Goal: Information Seeking & Learning: Learn about a topic

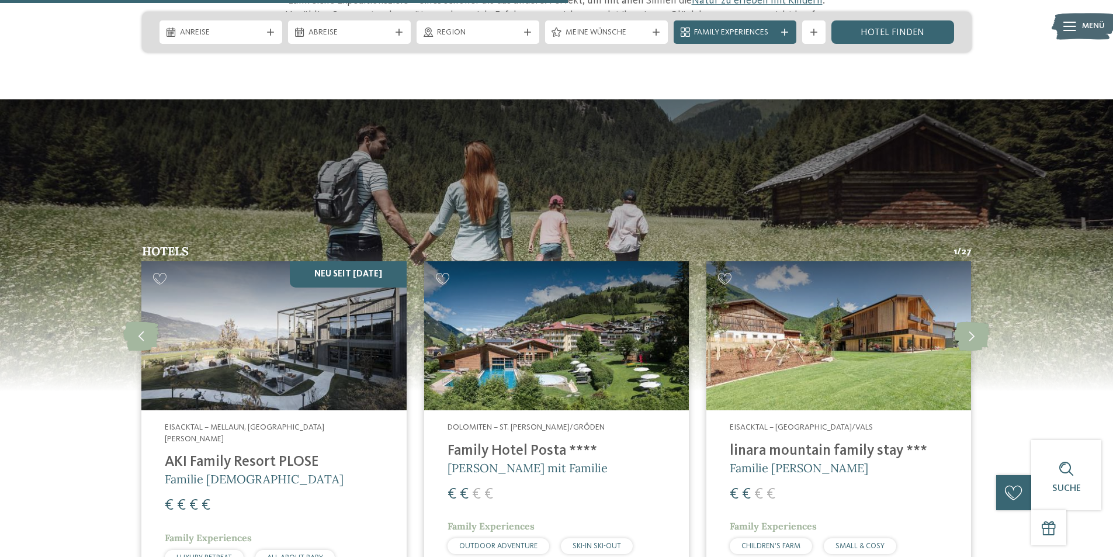
scroll to position [1636, 0]
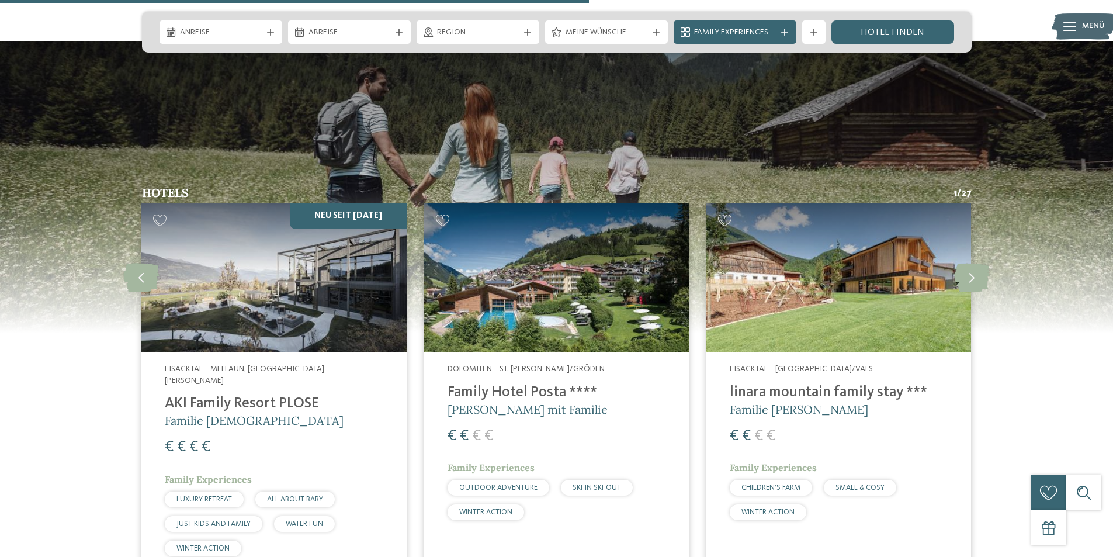
click at [542, 265] on img at bounding box center [556, 277] width 265 height 149
click at [784, 271] on img at bounding box center [838, 277] width 265 height 149
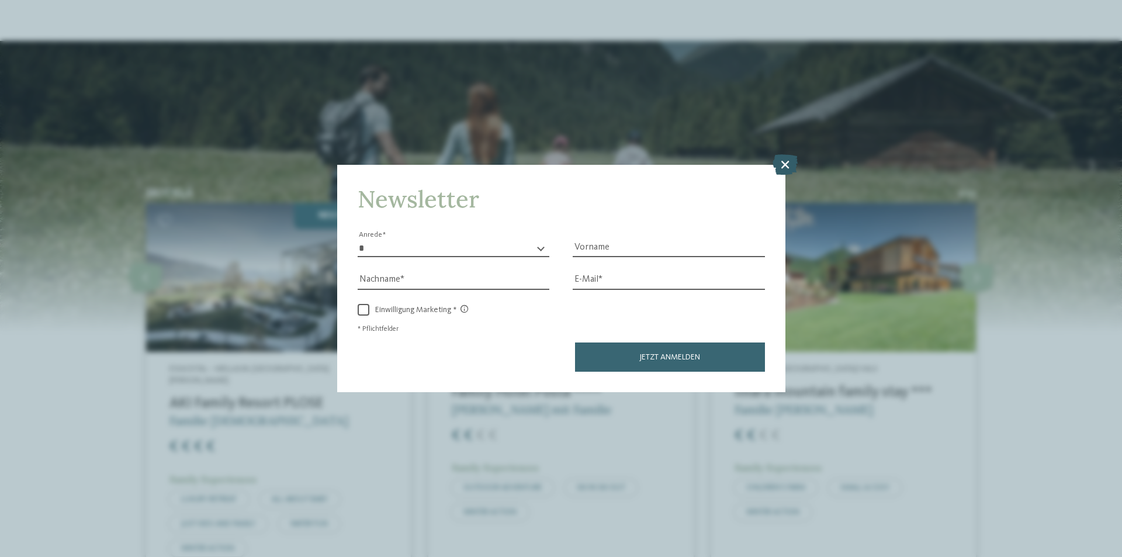
click at [785, 164] on icon at bounding box center [784, 164] width 25 height 20
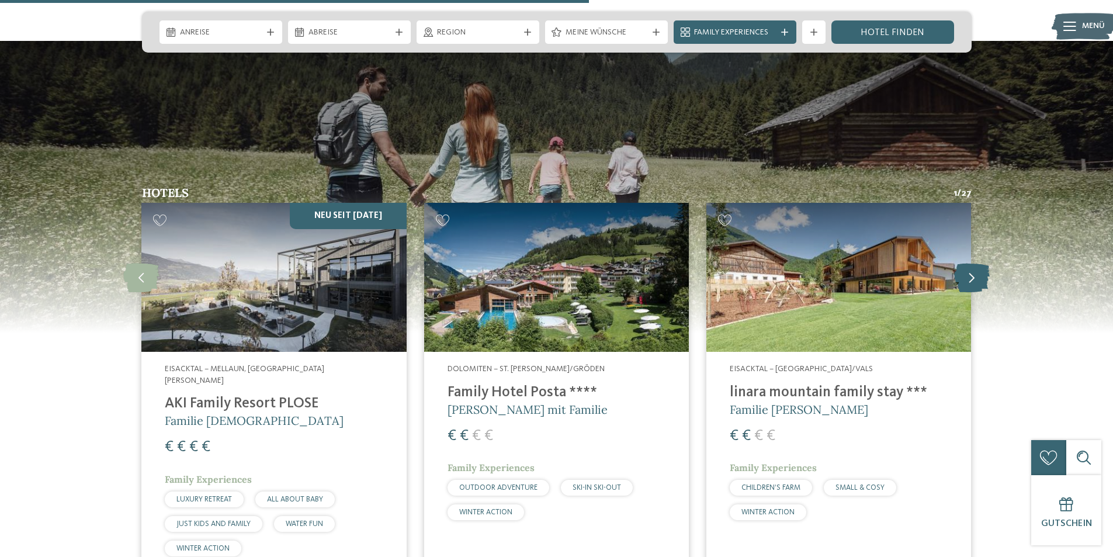
click at [979, 263] on icon at bounding box center [972, 277] width 36 height 29
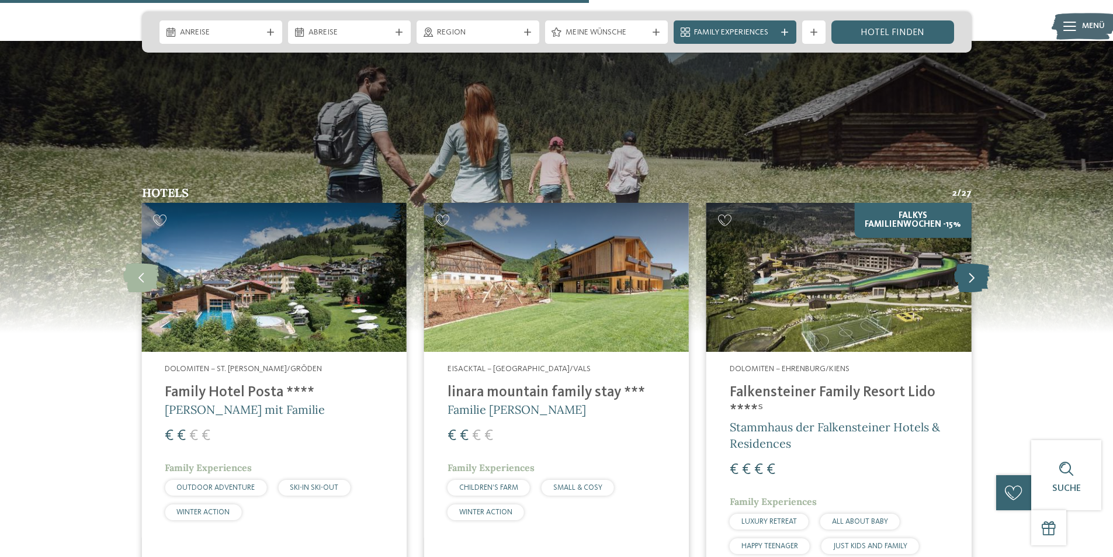
click at [980, 263] on icon at bounding box center [972, 277] width 36 height 29
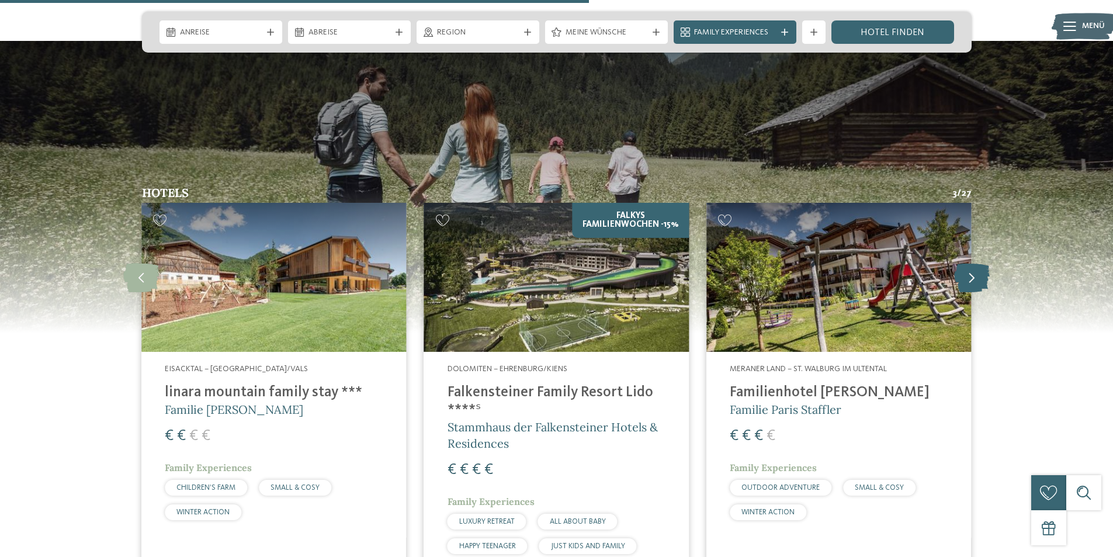
click at [980, 263] on icon at bounding box center [972, 277] width 36 height 29
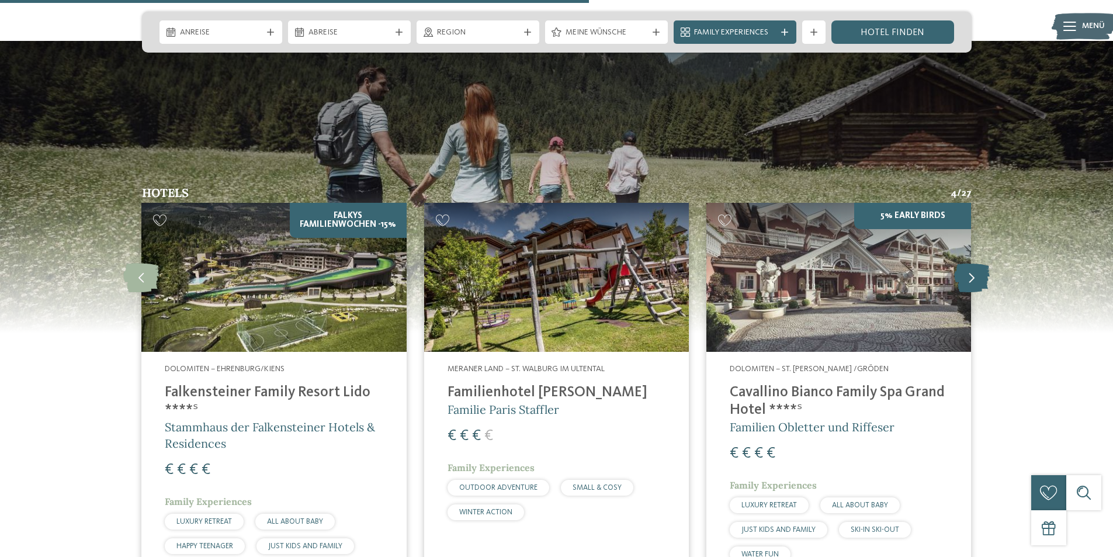
click at [980, 263] on icon at bounding box center [972, 277] width 36 height 29
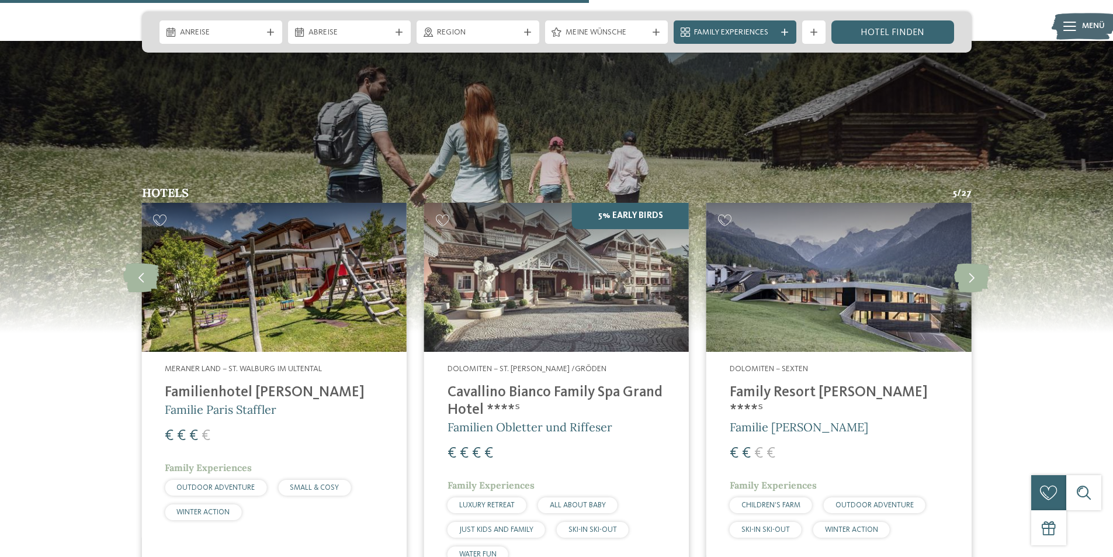
click at [901, 261] on img at bounding box center [838, 277] width 265 height 149
click at [976, 263] on icon at bounding box center [972, 277] width 36 height 29
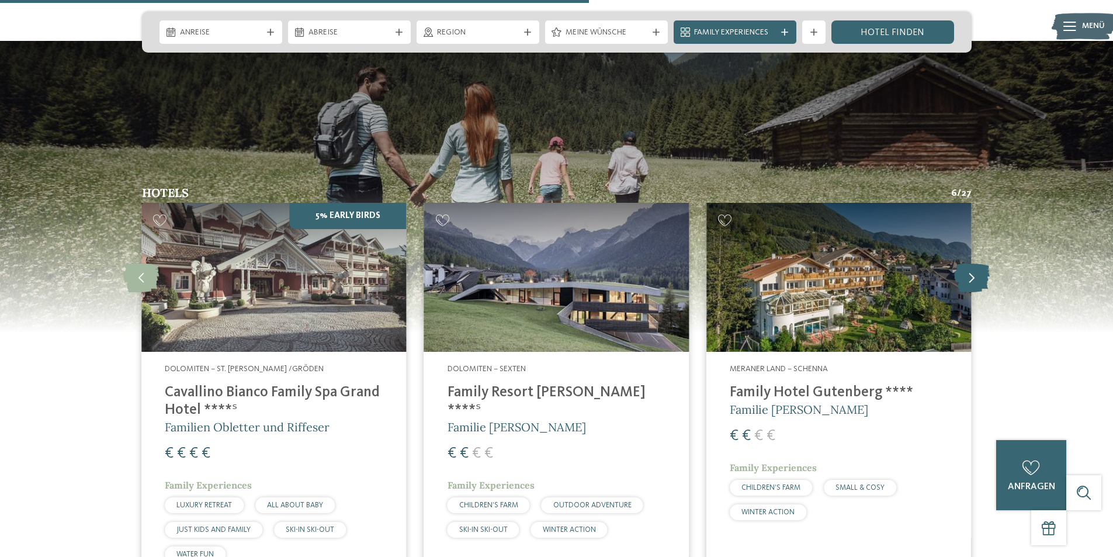
click at [976, 263] on icon at bounding box center [972, 277] width 36 height 29
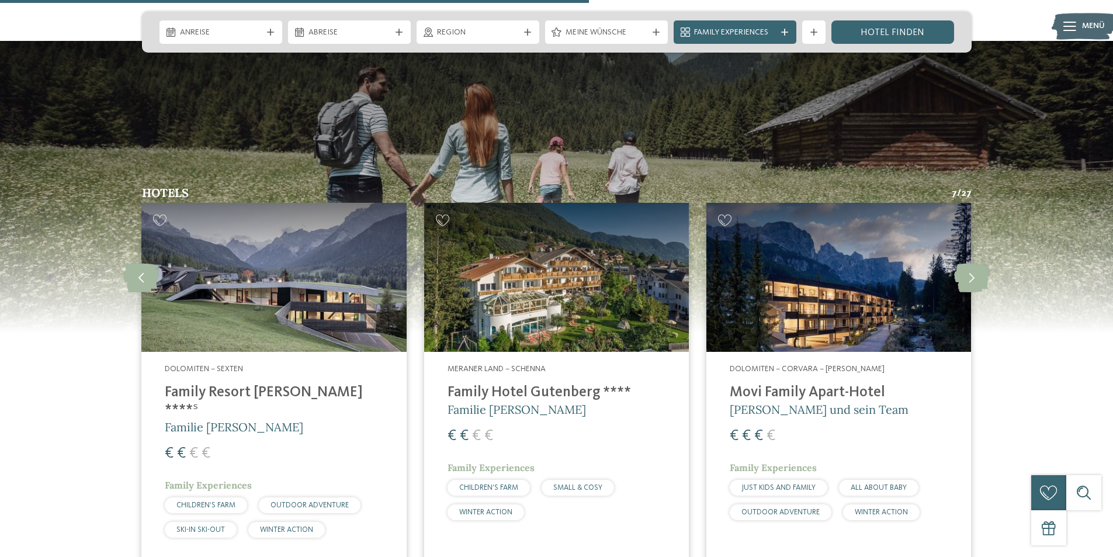
click at [862, 280] on img at bounding box center [838, 277] width 265 height 149
click at [986, 263] on icon at bounding box center [972, 277] width 36 height 29
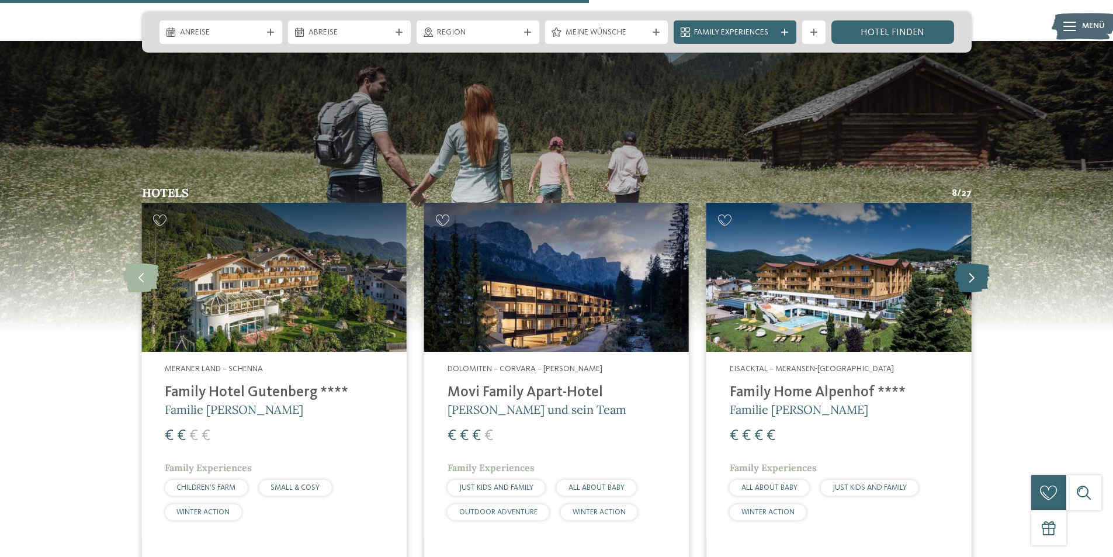
click at [986, 263] on icon at bounding box center [972, 277] width 36 height 29
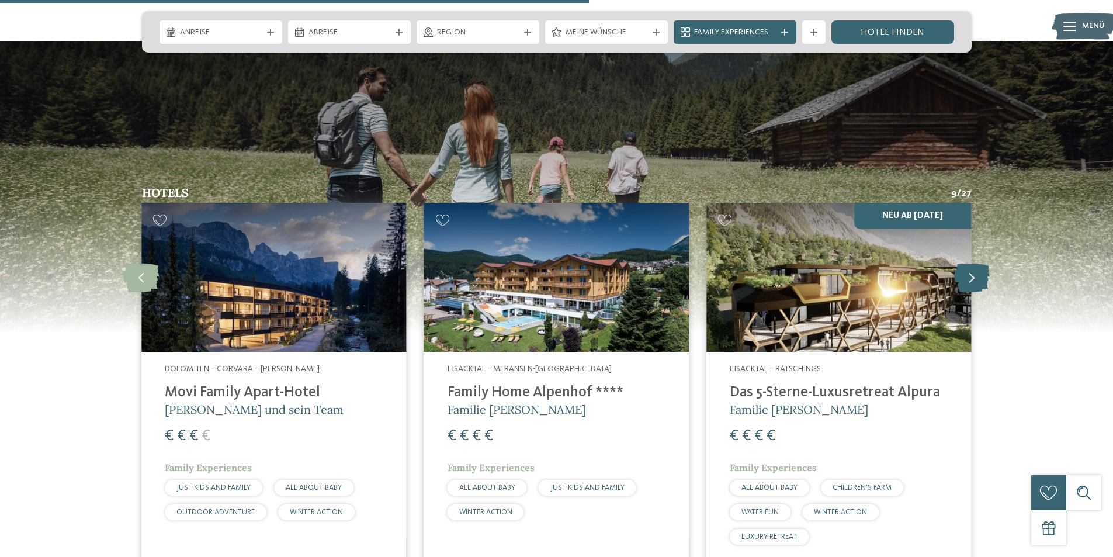
click at [980, 263] on icon at bounding box center [972, 277] width 36 height 29
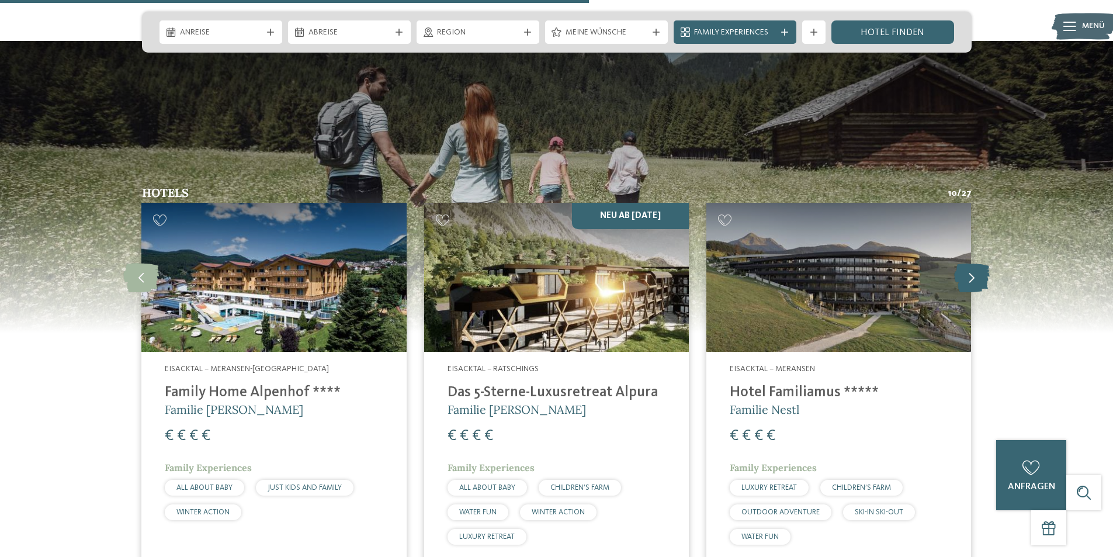
click at [980, 263] on icon at bounding box center [972, 277] width 36 height 29
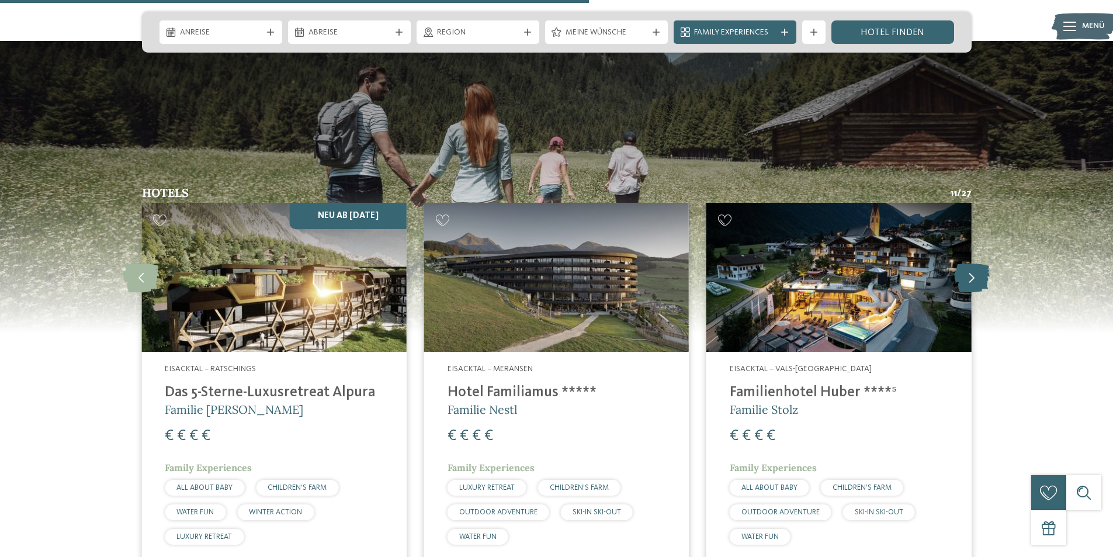
click at [980, 263] on icon at bounding box center [972, 277] width 36 height 29
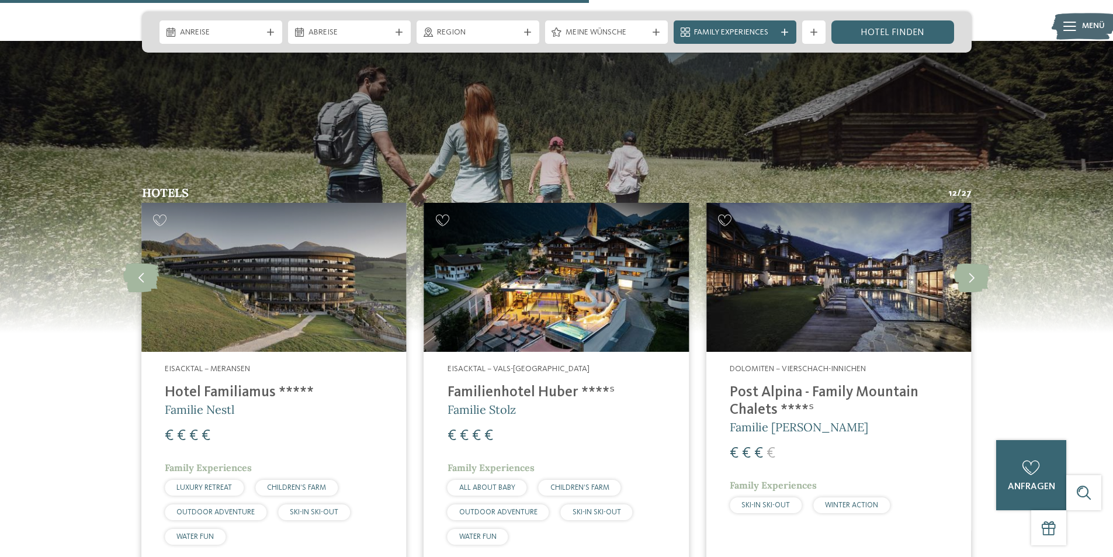
click at [854, 384] on h4 "Post Alpina - Family Mountain Chalets ****ˢ" at bounding box center [839, 401] width 218 height 35
click at [971, 263] on icon at bounding box center [972, 277] width 36 height 29
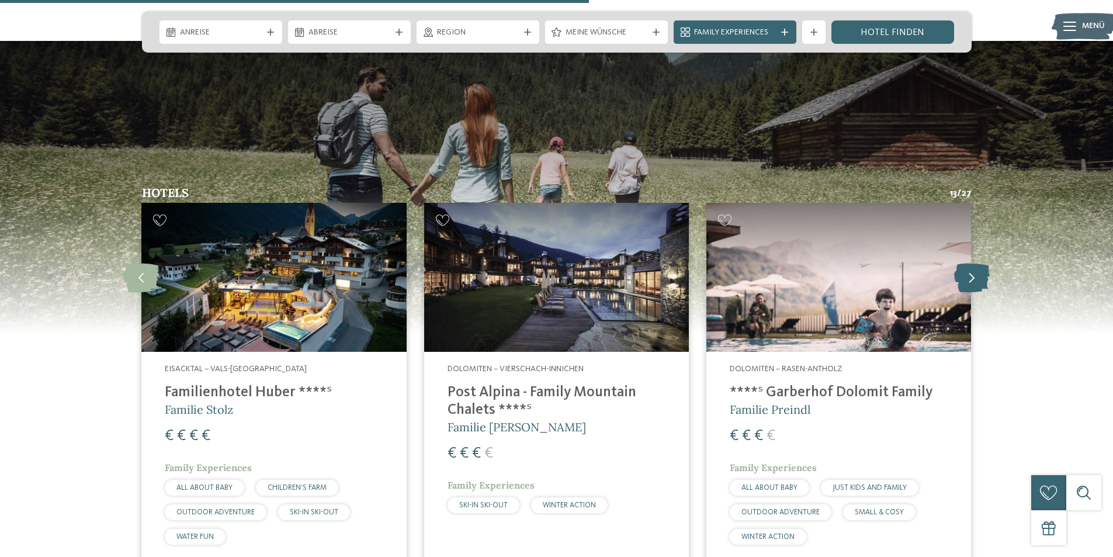
click at [972, 263] on icon at bounding box center [972, 277] width 36 height 29
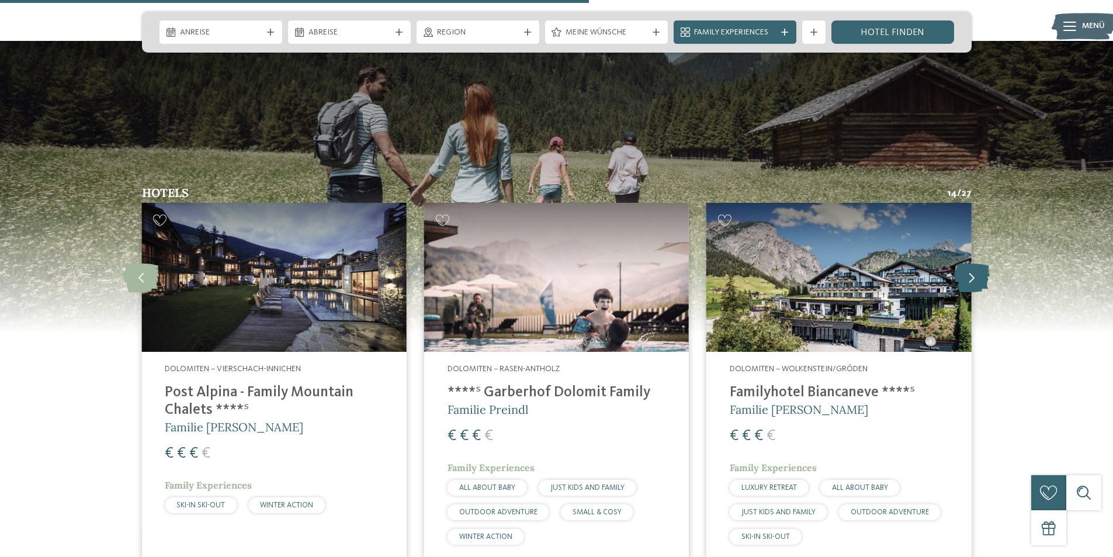
click at [972, 263] on icon at bounding box center [972, 277] width 36 height 29
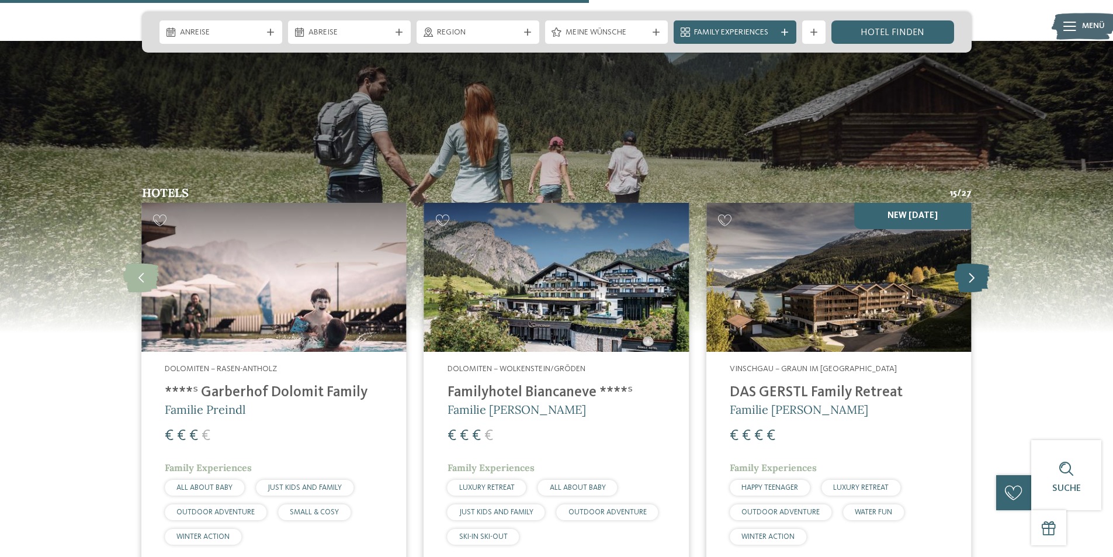
click at [972, 263] on icon at bounding box center [972, 277] width 36 height 29
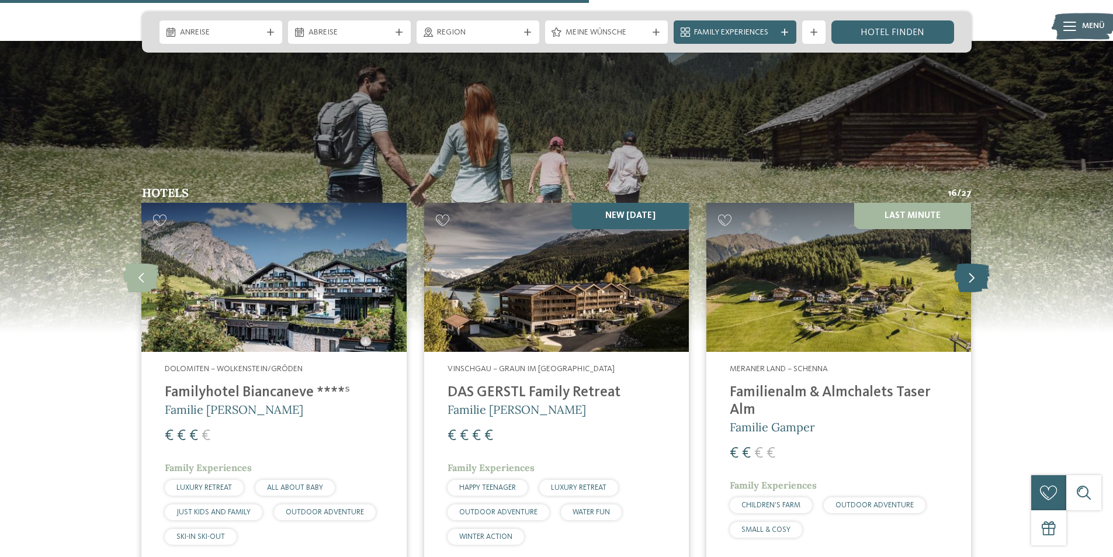
click at [972, 263] on icon at bounding box center [972, 277] width 36 height 29
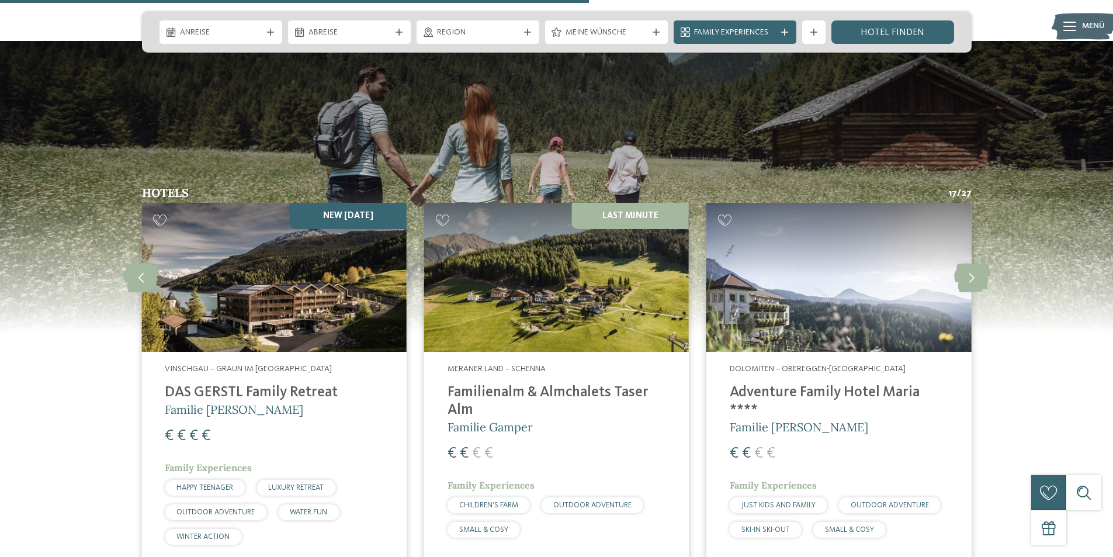
click at [869, 255] on img at bounding box center [838, 277] width 265 height 149
click at [989, 263] on icon at bounding box center [972, 277] width 36 height 29
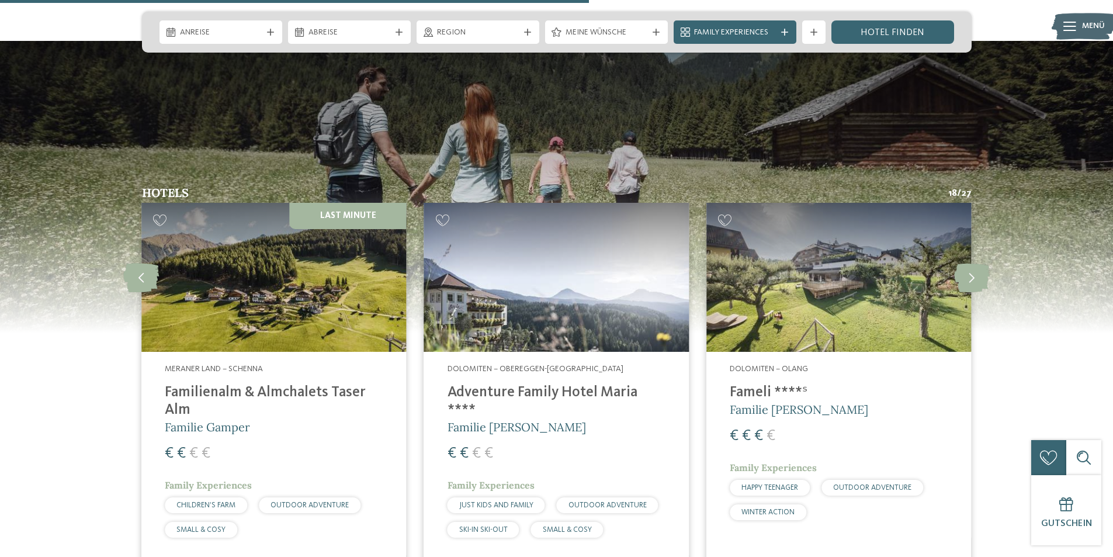
click at [866, 255] on img at bounding box center [838, 277] width 265 height 149
click at [979, 263] on icon at bounding box center [972, 277] width 36 height 29
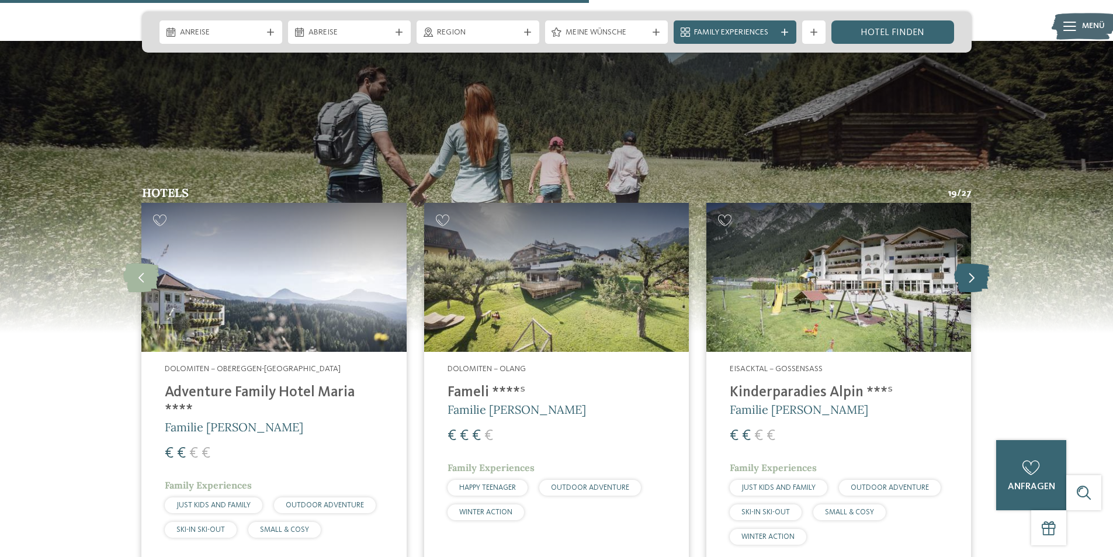
click at [979, 263] on icon at bounding box center [972, 277] width 36 height 29
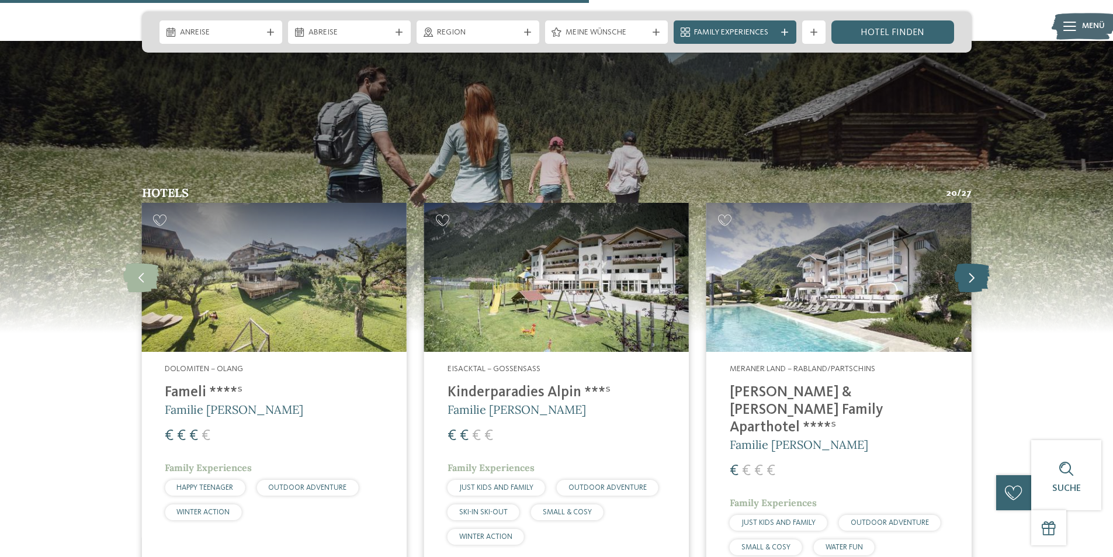
click at [979, 263] on icon at bounding box center [972, 277] width 36 height 29
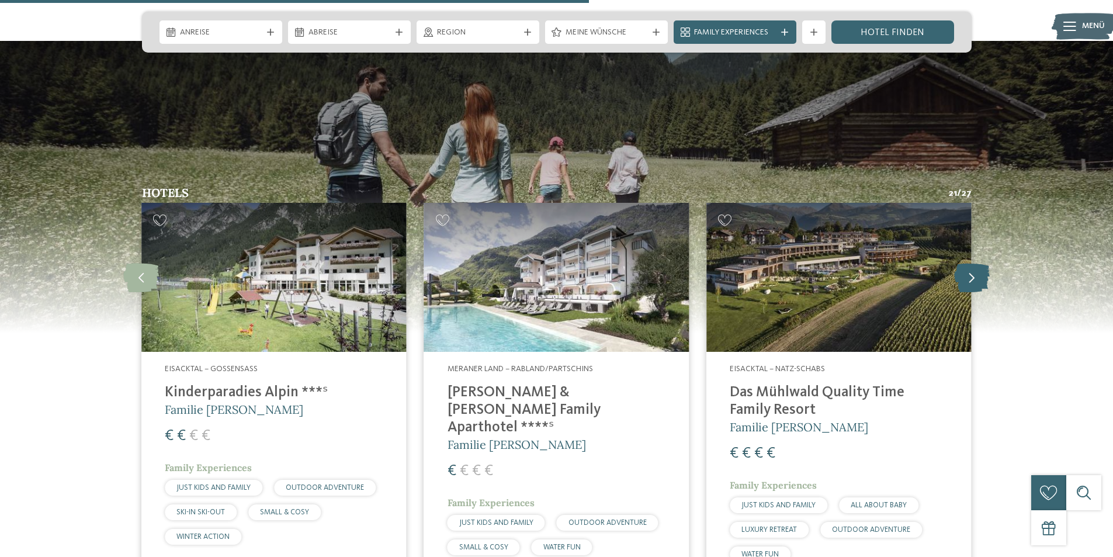
click at [969, 263] on icon at bounding box center [972, 277] width 36 height 29
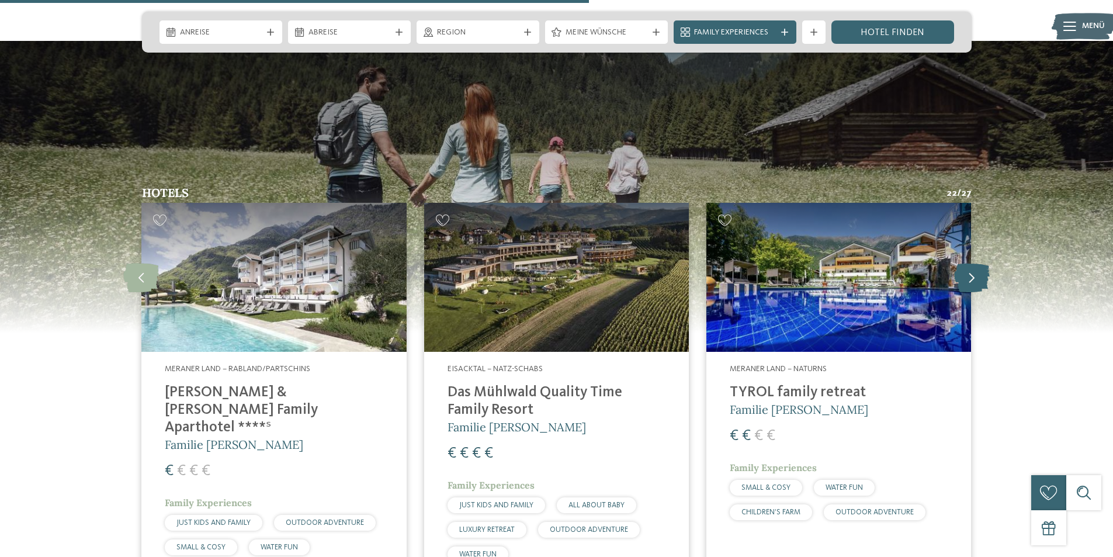
click at [969, 263] on icon at bounding box center [972, 277] width 36 height 29
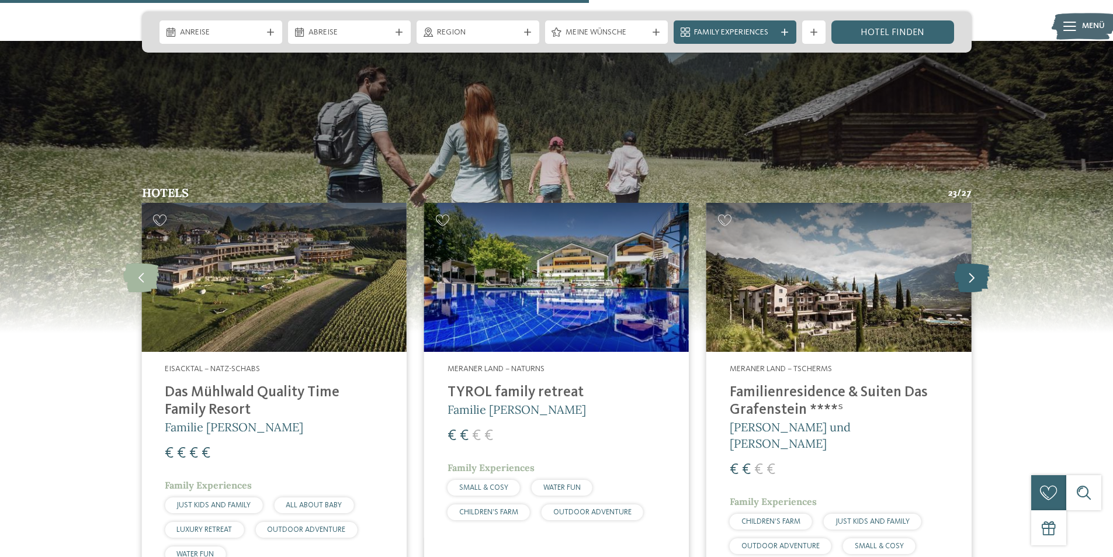
click at [969, 263] on icon at bounding box center [972, 277] width 36 height 29
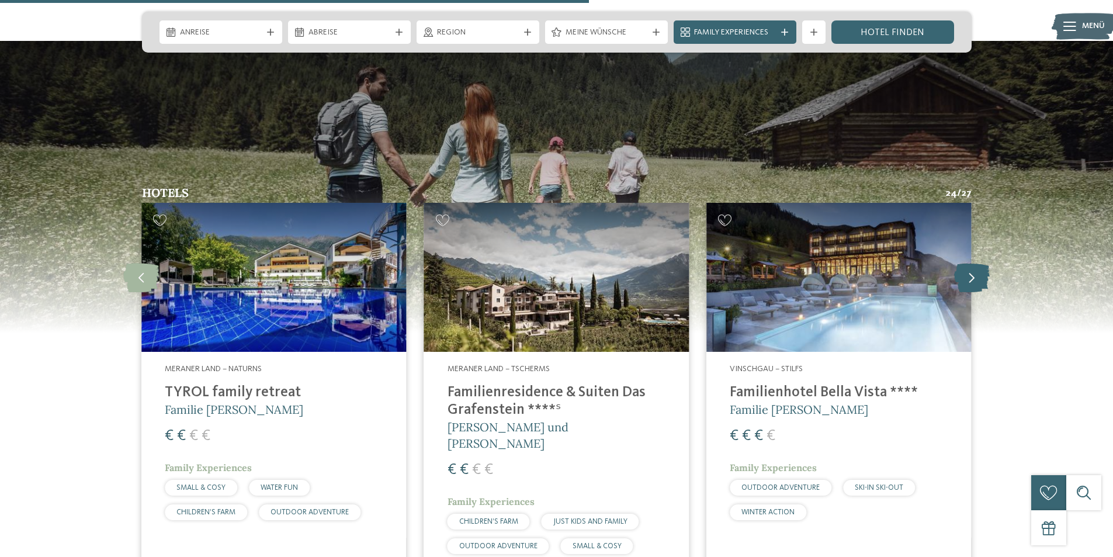
click at [969, 263] on icon at bounding box center [972, 277] width 36 height 29
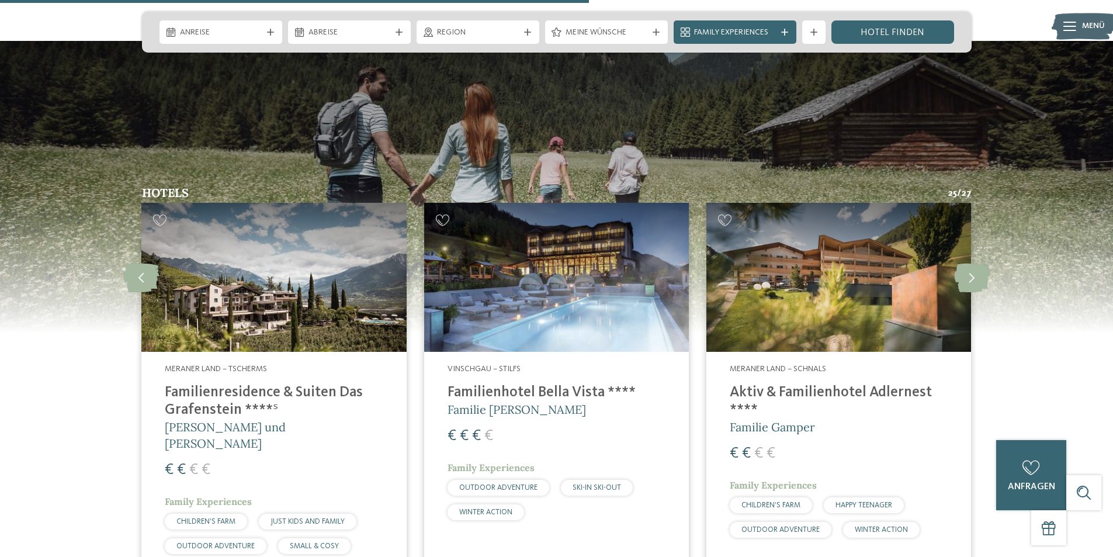
click at [915, 264] on img at bounding box center [838, 277] width 265 height 149
click at [970, 263] on icon at bounding box center [972, 277] width 36 height 29
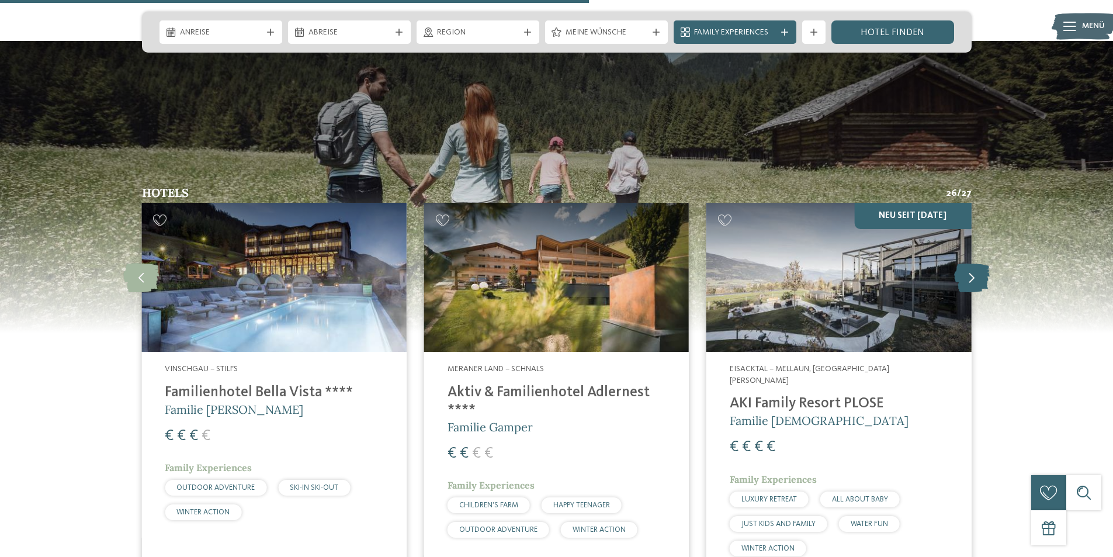
click at [970, 263] on icon at bounding box center [972, 277] width 36 height 29
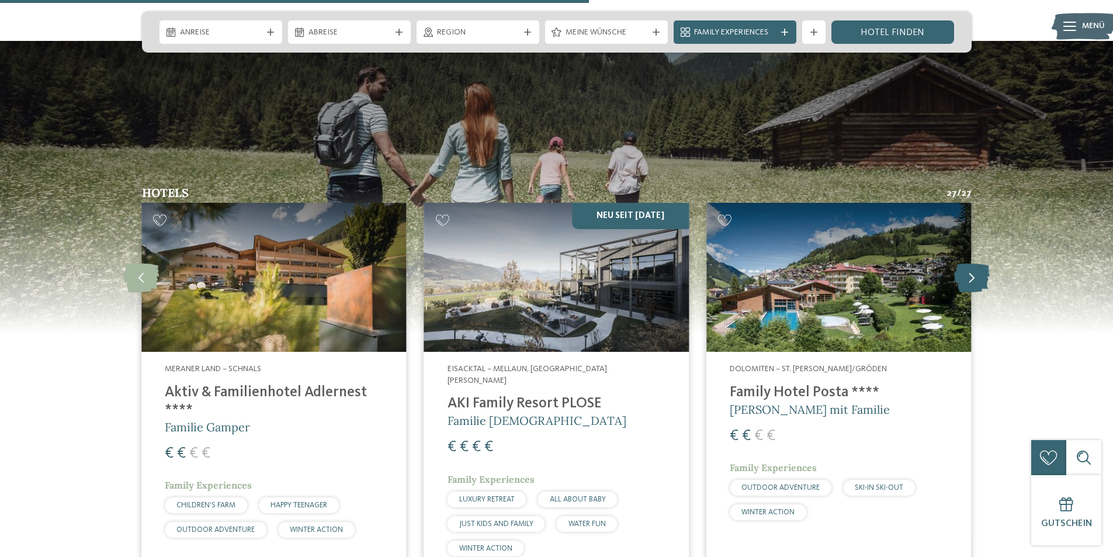
click at [970, 263] on icon at bounding box center [972, 277] width 36 height 29
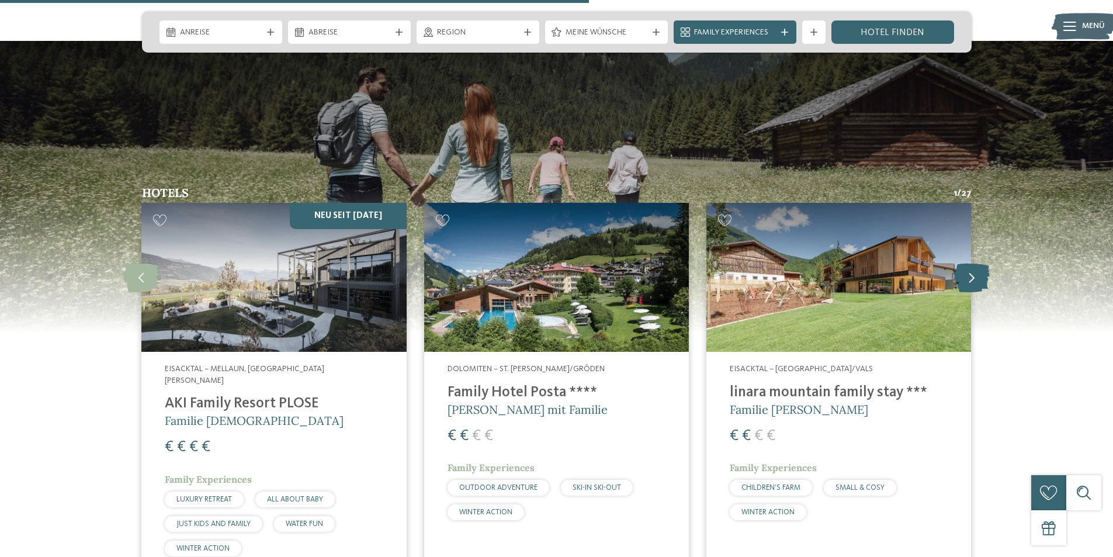
click at [970, 263] on icon at bounding box center [972, 277] width 36 height 29
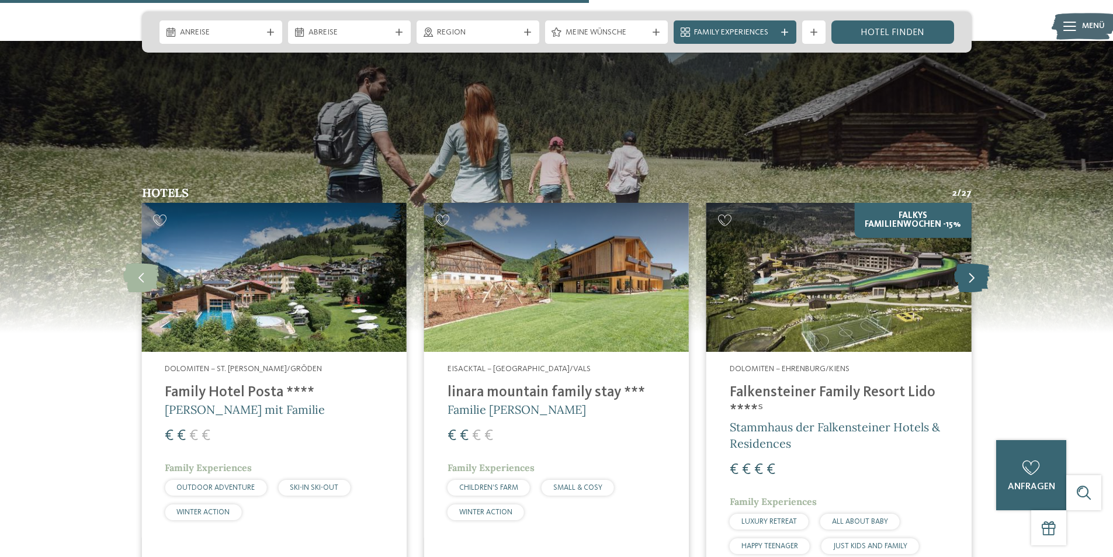
click at [970, 263] on icon at bounding box center [972, 277] width 36 height 29
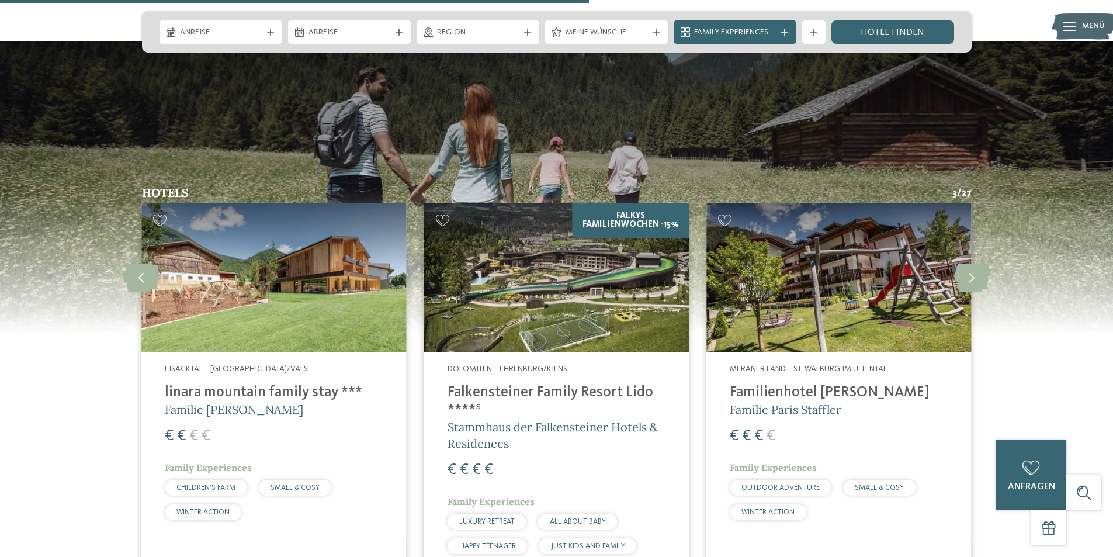
click at [563, 266] on img at bounding box center [556, 277] width 265 height 149
click at [975, 263] on icon at bounding box center [972, 277] width 36 height 29
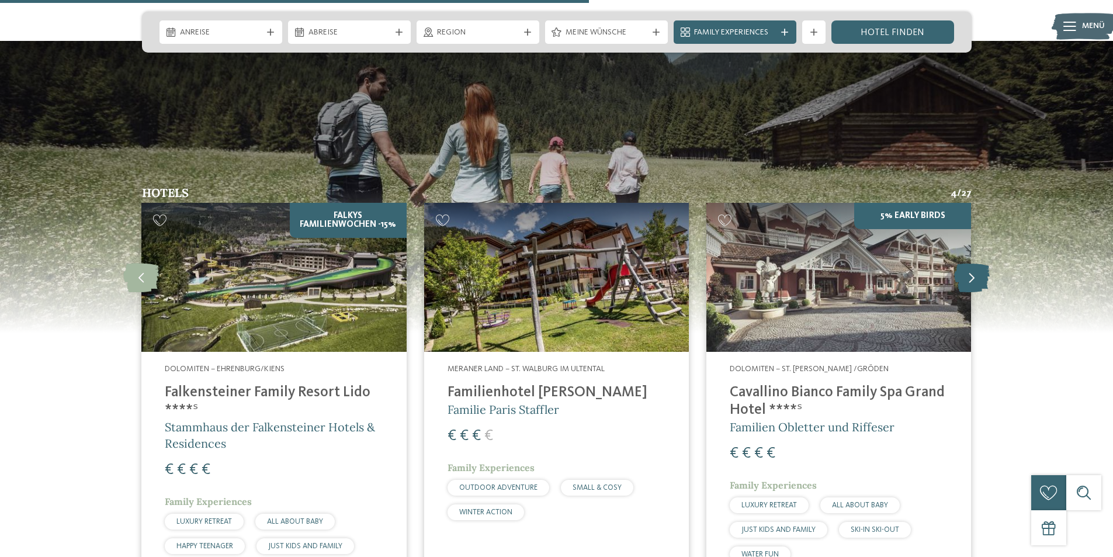
click at [975, 263] on icon at bounding box center [972, 277] width 36 height 29
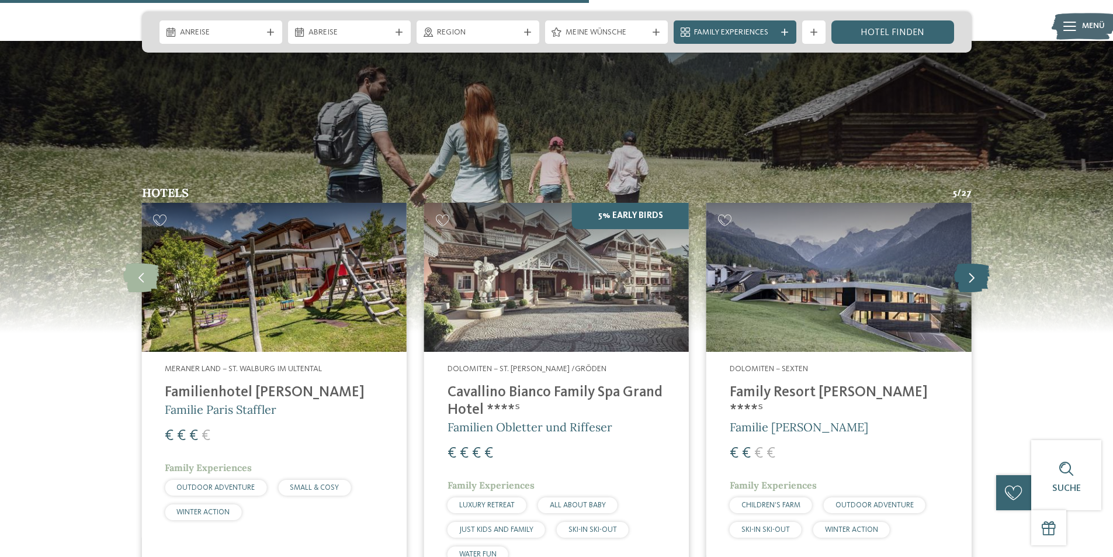
click at [975, 263] on icon at bounding box center [972, 277] width 36 height 29
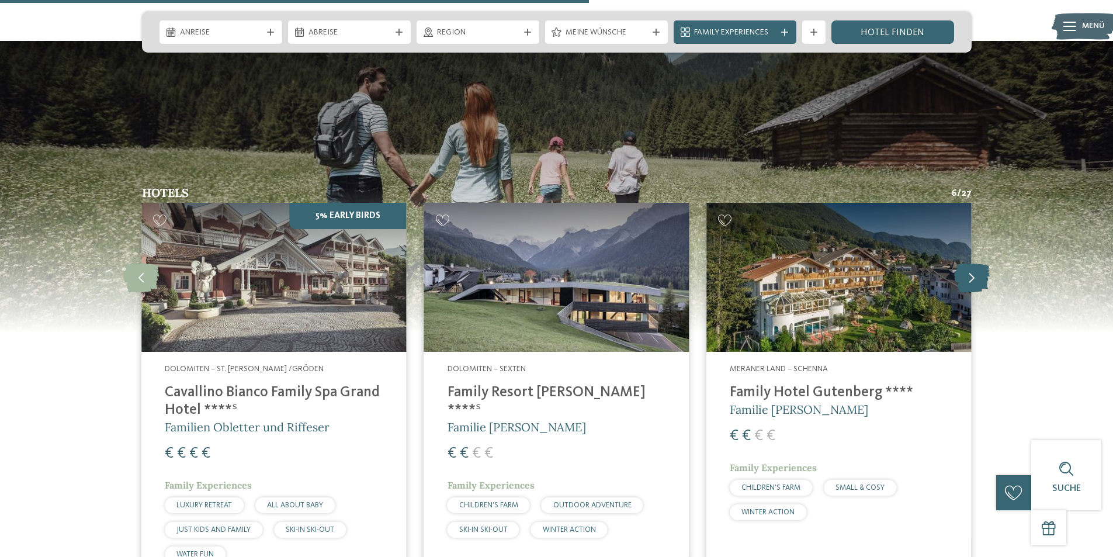
click at [975, 263] on icon at bounding box center [972, 277] width 36 height 29
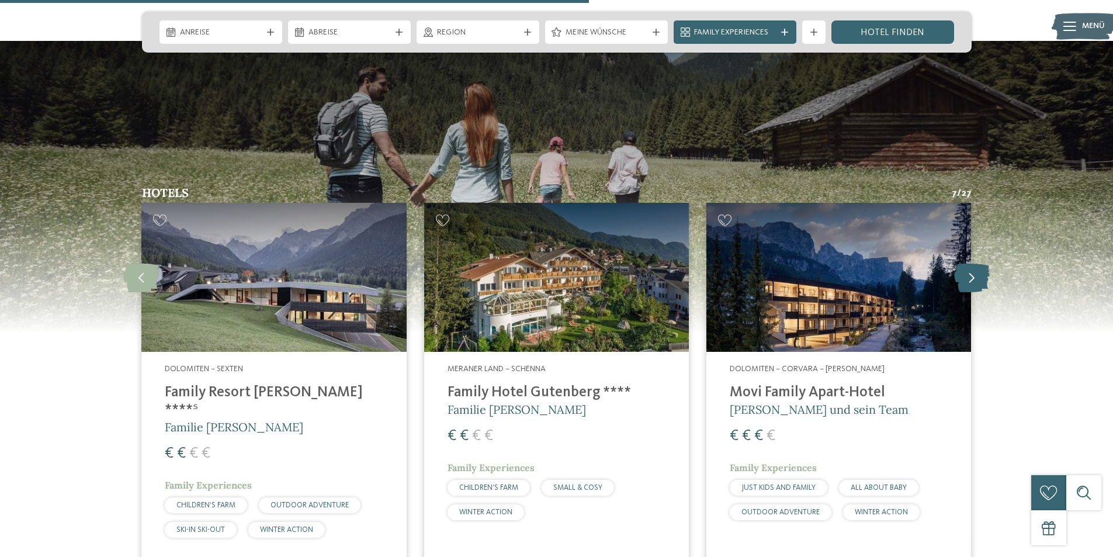
click at [975, 263] on icon at bounding box center [972, 277] width 36 height 29
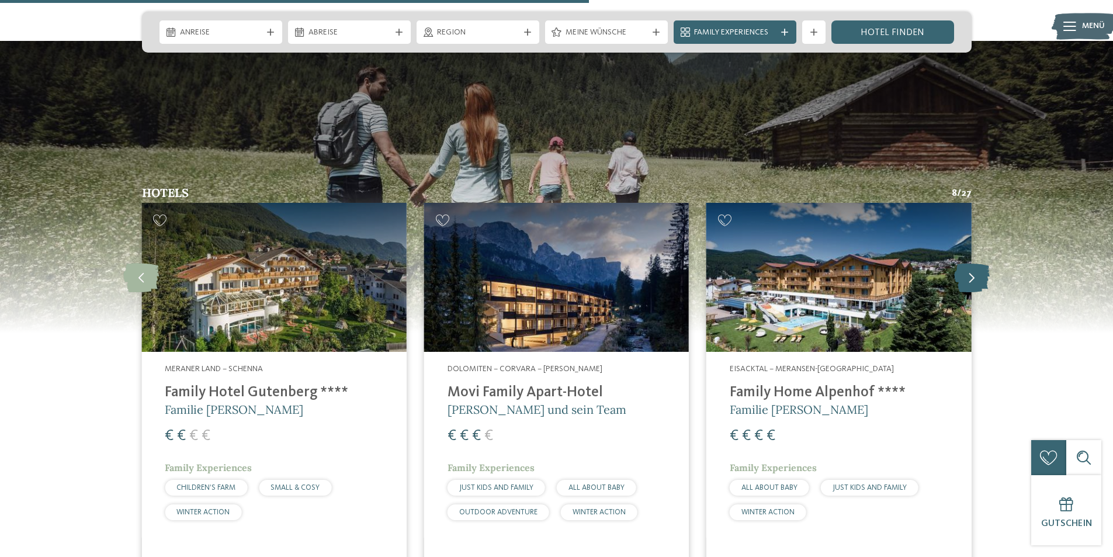
click at [975, 263] on icon at bounding box center [972, 277] width 36 height 29
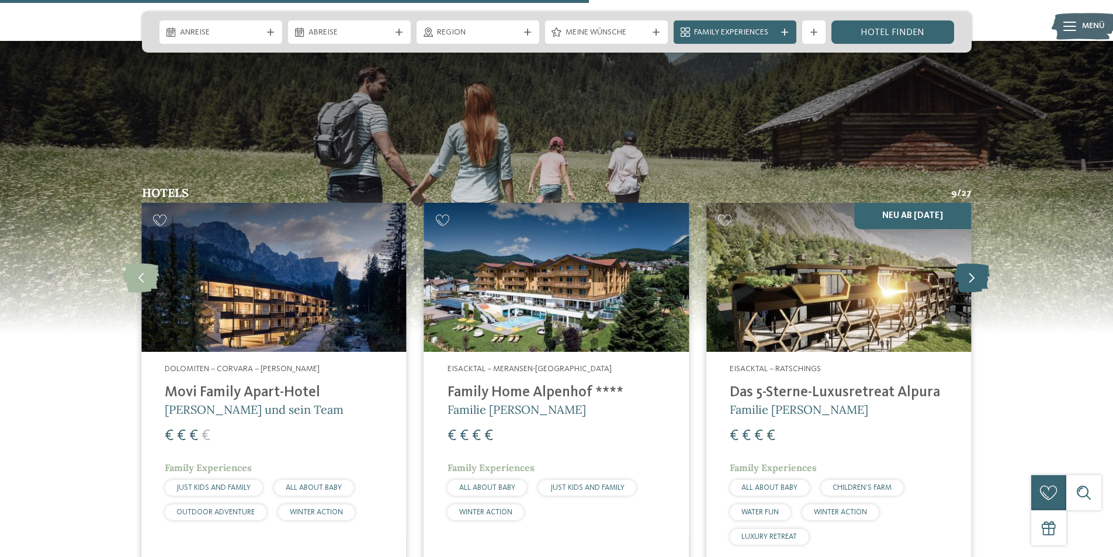
click at [979, 263] on icon at bounding box center [972, 277] width 36 height 29
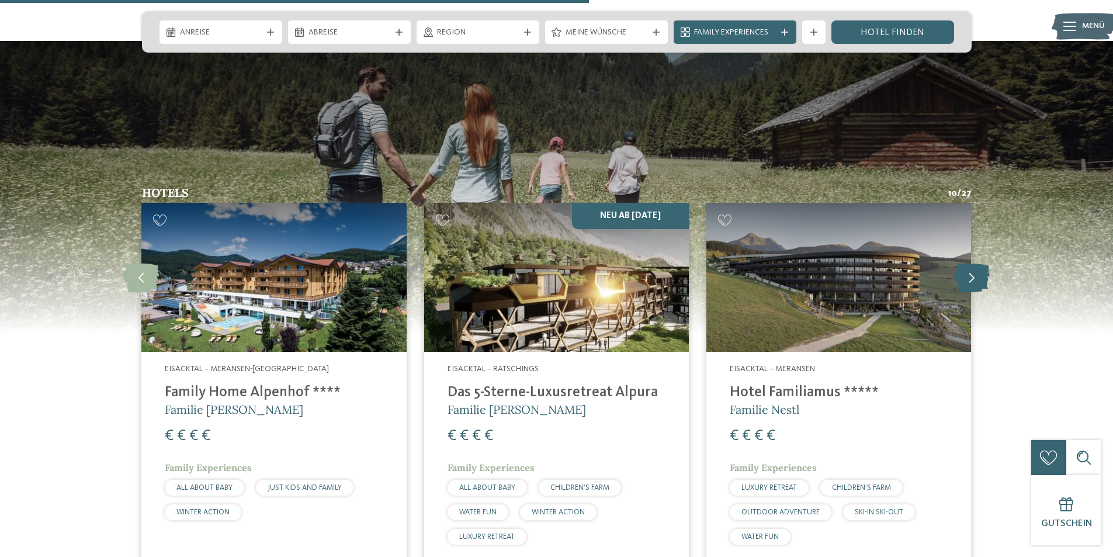
click at [979, 263] on icon at bounding box center [972, 277] width 36 height 29
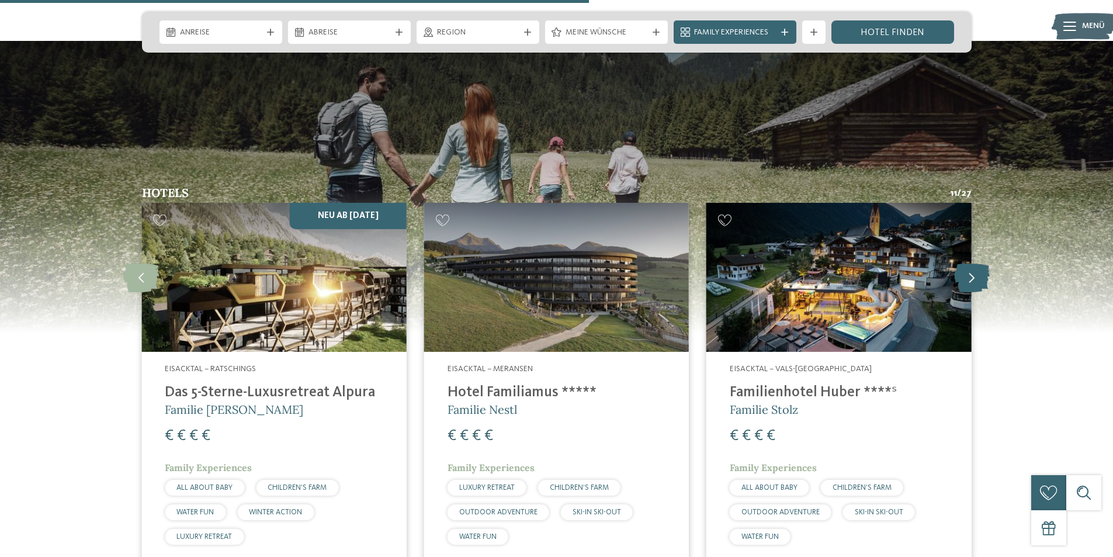
click at [979, 263] on icon at bounding box center [972, 277] width 36 height 29
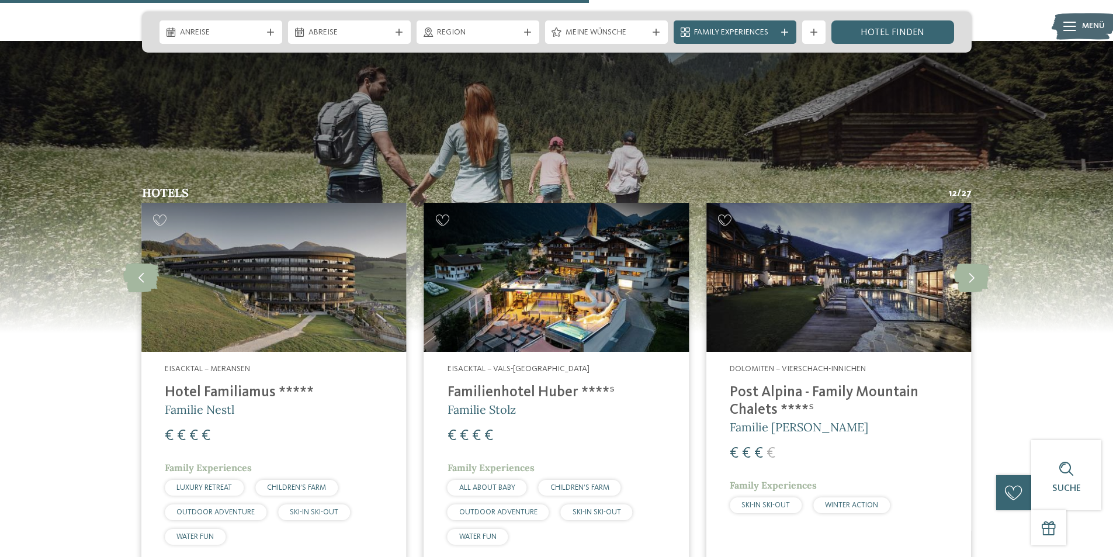
click at [864, 384] on h4 "Post Alpina - Family Mountain Chalets ****ˢ" at bounding box center [839, 401] width 218 height 35
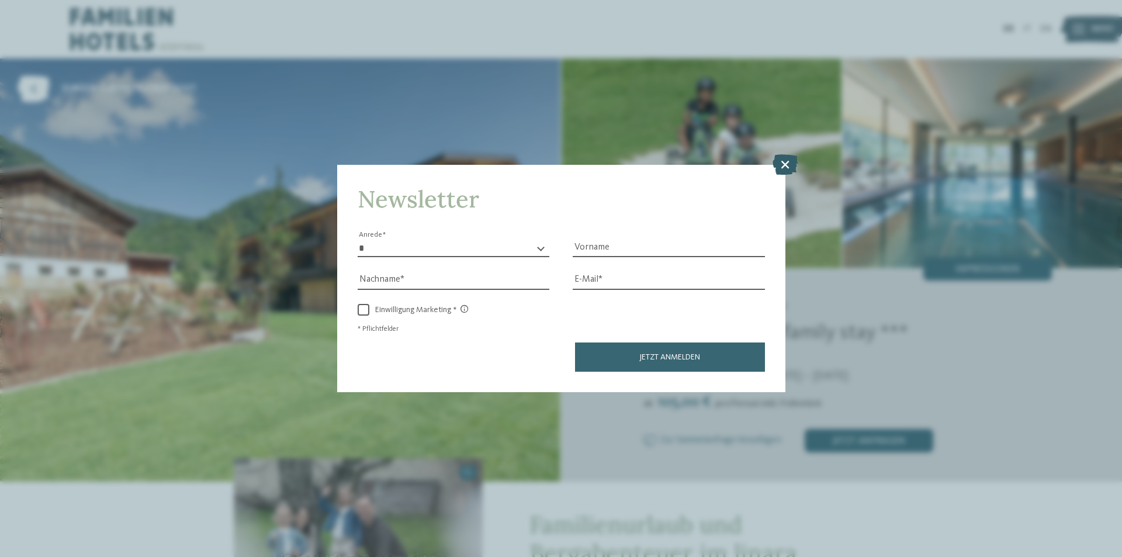
click at [782, 165] on icon at bounding box center [784, 164] width 25 height 20
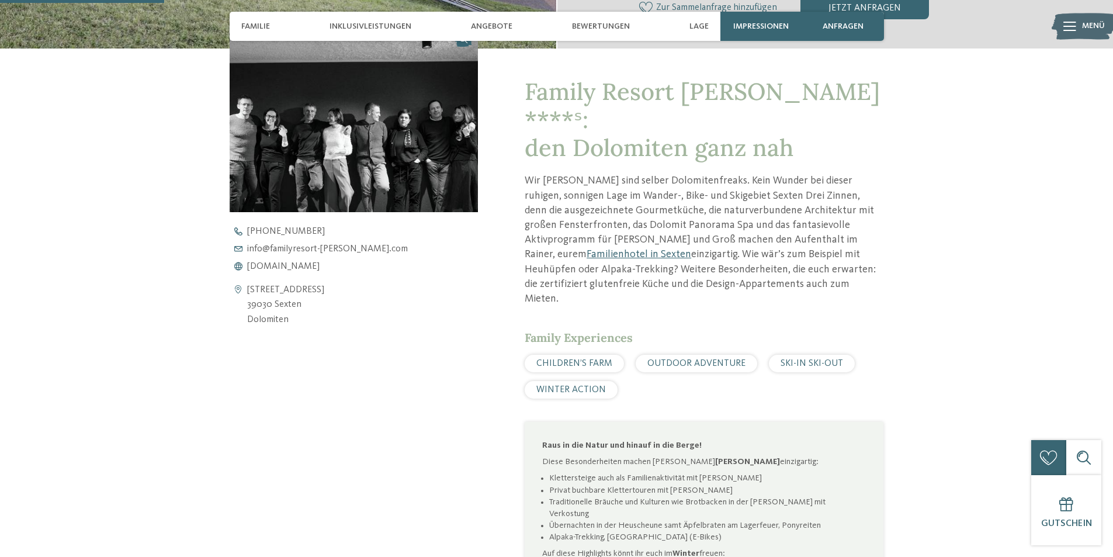
scroll to position [351, 0]
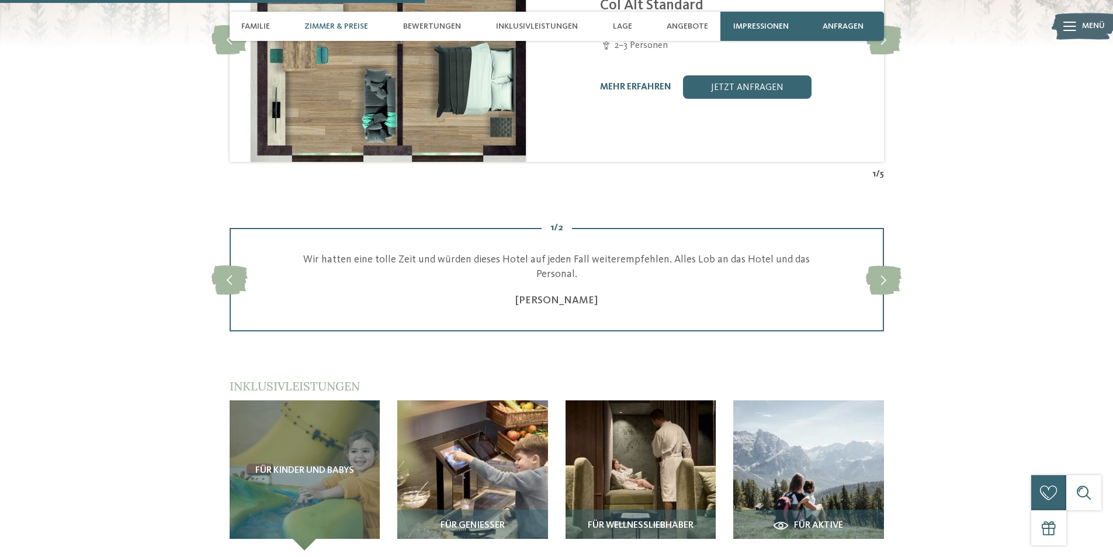
scroll to position [1578, 0]
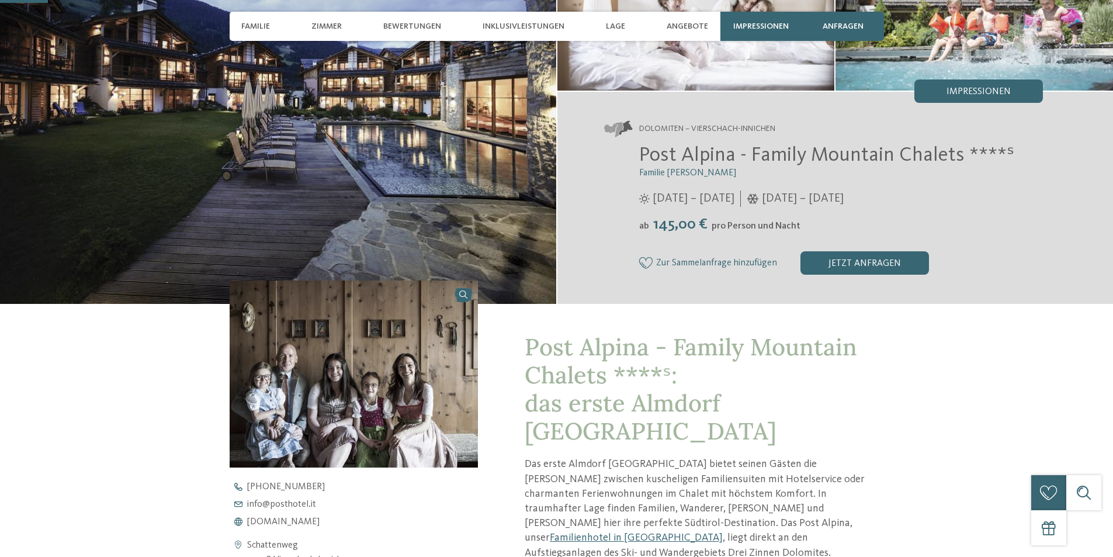
scroll to position [292, 0]
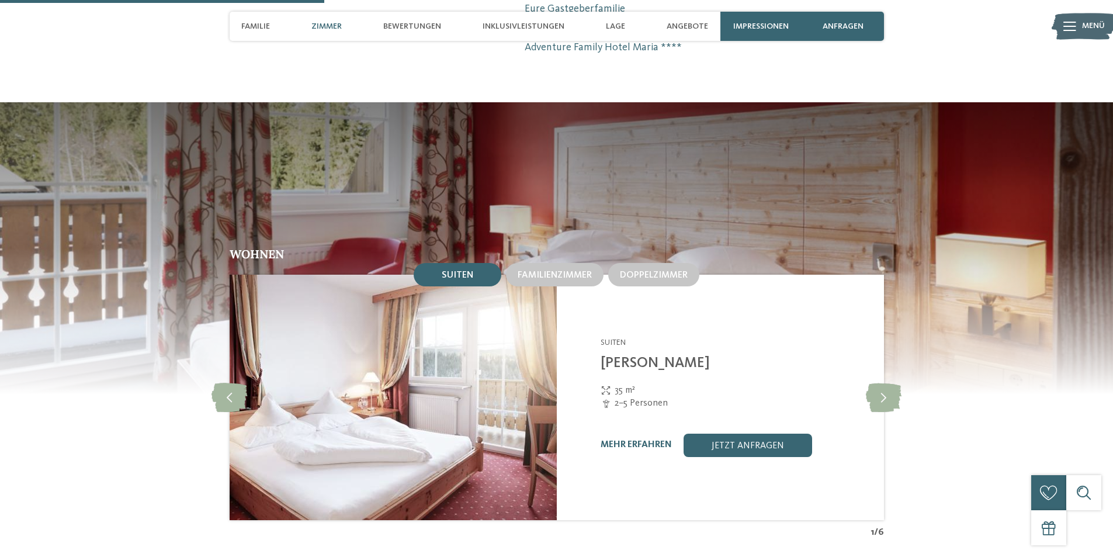
scroll to position [1110, 0]
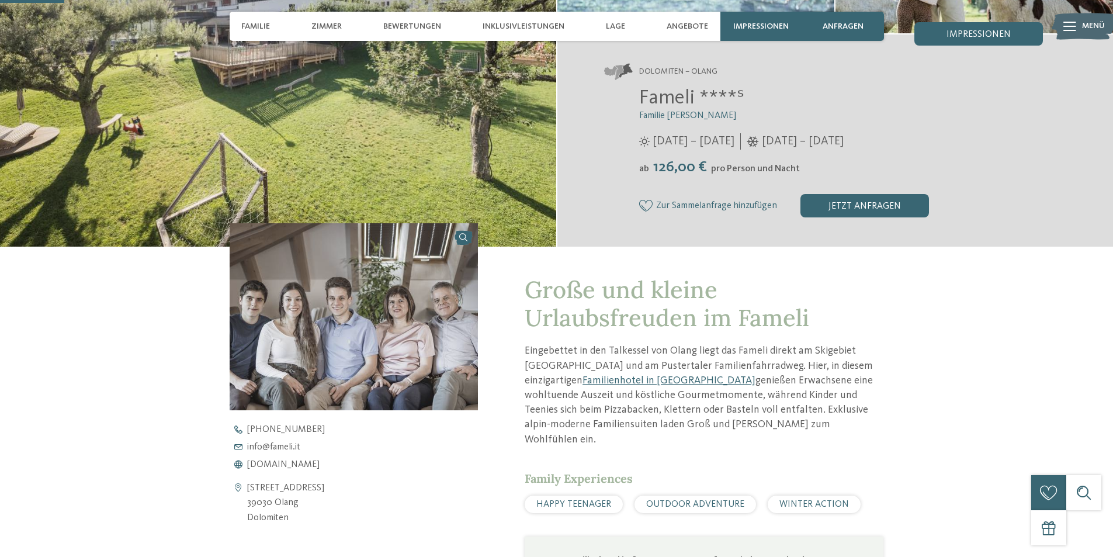
scroll to position [234, 0]
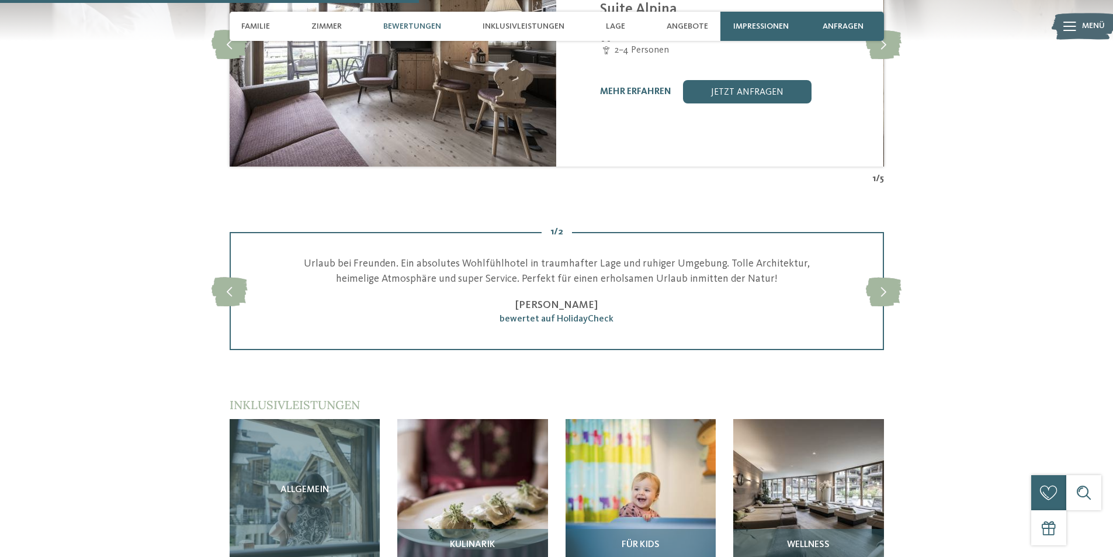
scroll to position [1578, 0]
